Goal: Task Accomplishment & Management: Use online tool/utility

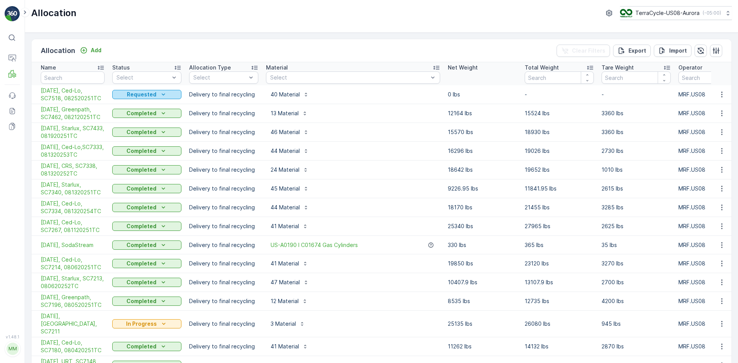
click at [132, 94] on p "Requested" at bounding box center [142, 95] width 30 height 8
click at [142, 127] on span "Completed" at bounding box center [131, 128] width 29 height 8
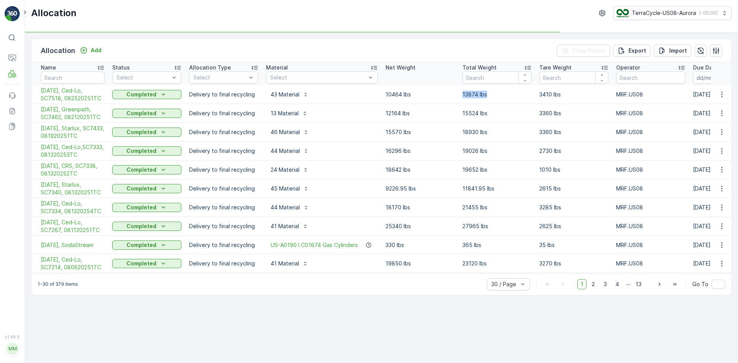
drag, startPoint x: 461, startPoint y: 94, endPoint x: 487, endPoint y: 98, distance: 26.2
click at [487, 98] on td "13874 lbs" at bounding box center [497, 94] width 77 height 19
copy p "13874 lbs"
click at [724, 92] on icon "button" at bounding box center [722, 95] width 8 height 8
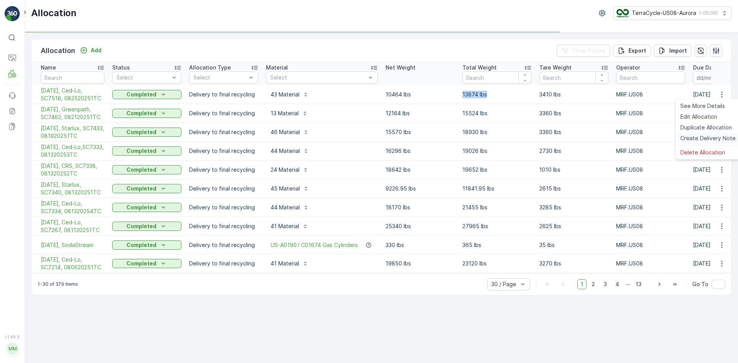
click at [700, 138] on span "Create Delivery Note" at bounding box center [708, 139] width 55 height 8
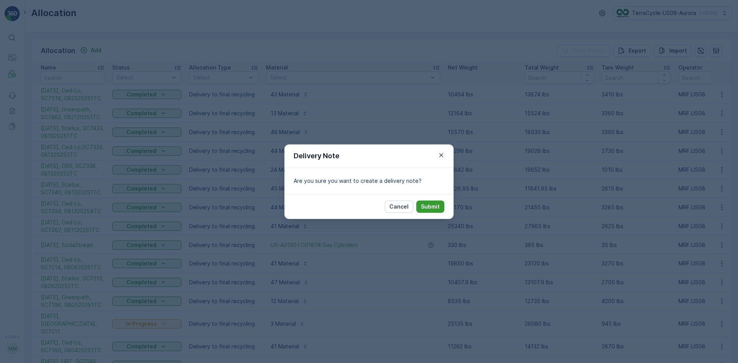
click at [433, 207] on p "Submit" at bounding box center [430, 207] width 19 height 8
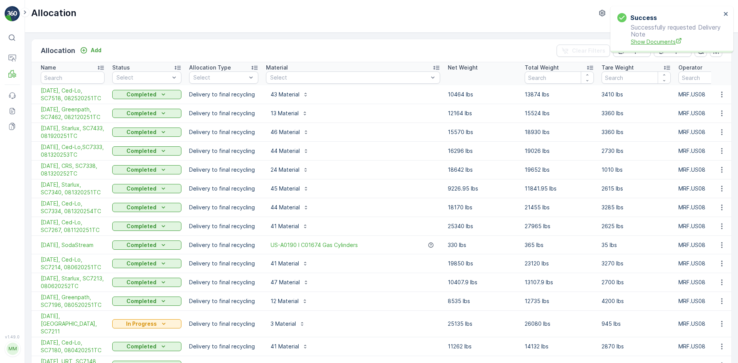
click at [680, 41] on icon "Show Documents" at bounding box center [679, 41] width 6 height 6
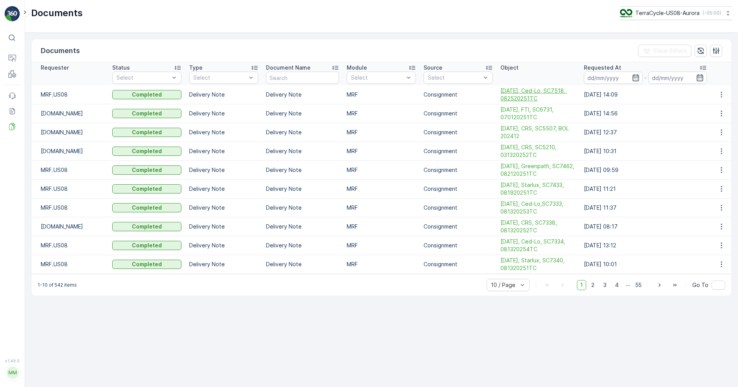
click at [534, 97] on span "[DATE], Ced-Lo, SC7518, 082520251TC" at bounding box center [539, 94] width 76 height 15
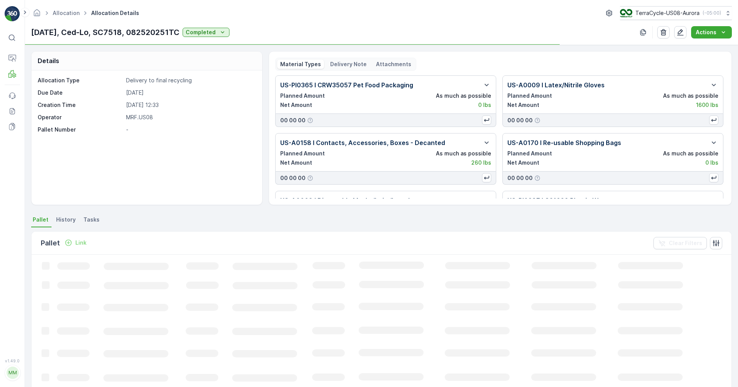
click at [345, 64] on p "Delivery Note" at bounding box center [348, 64] width 37 height 8
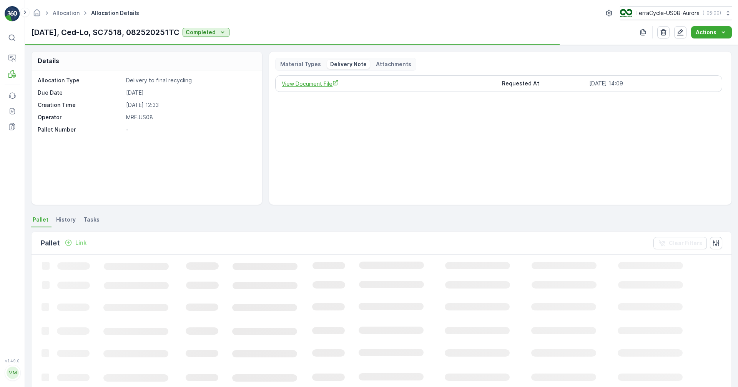
click at [333, 82] on icon "View Document File" at bounding box center [336, 83] width 6 height 6
